Goal: Task Accomplishment & Management: Manage account settings

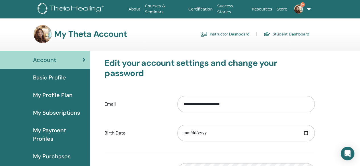
click at [235, 31] on link "Instructor Dashboard" at bounding box center [224, 34] width 49 height 9
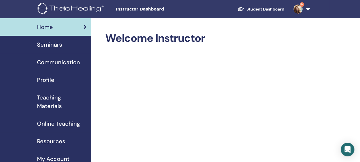
click at [61, 44] on span "Seminars" at bounding box center [49, 44] width 25 height 9
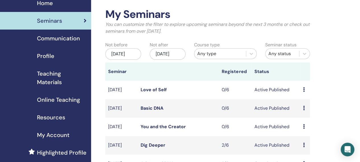
scroll to position [57, 0]
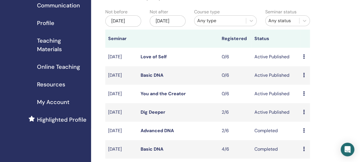
click at [303, 116] on div "Preview Edit Attendees Cancel" at bounding box center [304, 112] width 4 height 7
click at [308, 144] on link "Attendees" at bounding box center [307, 145] width 22 height 6
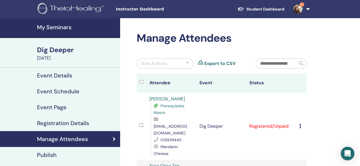
click at [300, 124] on icon at bounding box center [300, 126] width 2 height 5
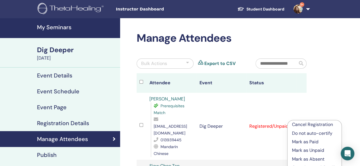
scroll to position [28, 0]
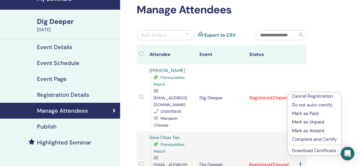
click at [312, 112] on p "Mark as Paid" at bounding box center [314, 113] width 45 height 7
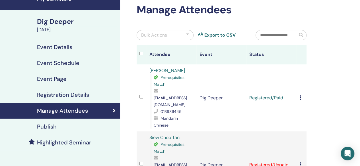
scroll to position [85, 0]
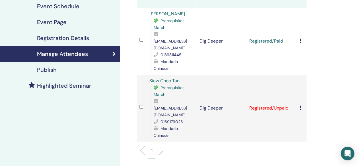
click at [301, 105] on div "Cancel Registration Do not auto-certify Mark as Paid Mark as Unpaid Mark as Abs…" at bounding box center [301, 108] width 4 height 7
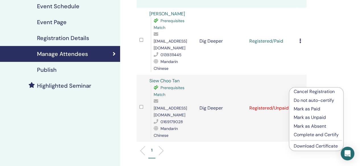
click at [308, 107] on p "Mark as Paid" at bounding box center [315, 109] width 45 height 7
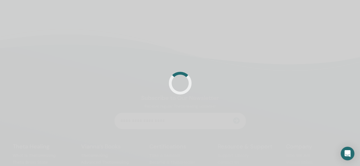
scroll to position [85, 0]
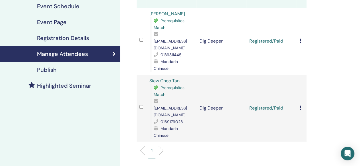
click at [301, 105] on div "Cancel Registration Do not auto-certify Mark as Paid Mark as Unpaid Mark as Abs…" at bounding box center [301, 108] width 4 height 7
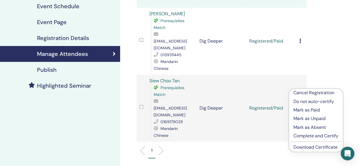
click at [304, 147] on link "Download Certificate" at bounding box center [315, 147] width 44 height 6
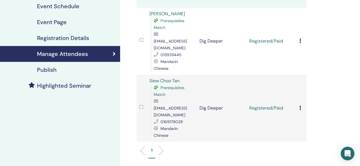
click at [300, 39] on icon at bounding box center [300, 41] width 2 height 5
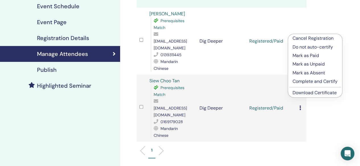
click at [308, 93] on link "Download Certificate" at bounding box center [314, 93] width 44 height 6
